Goal: Find specific page/section: Find specific page/section

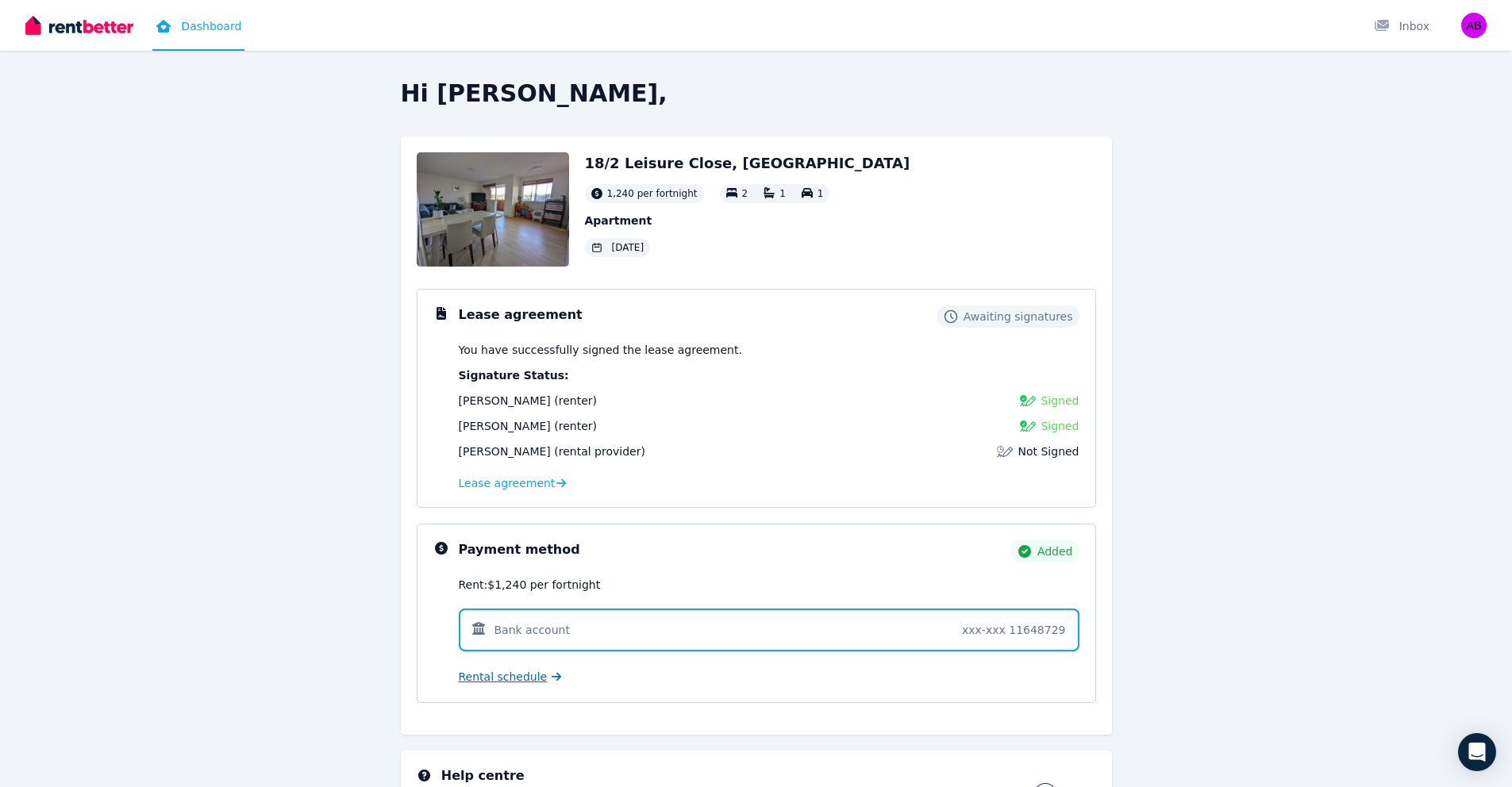
click at [528, 684] on span "Rental schedule" at bounding box center [503, 676] width 89 height 16
